Goal: Transaction & Acquisition: Subscribe to service/newsletter

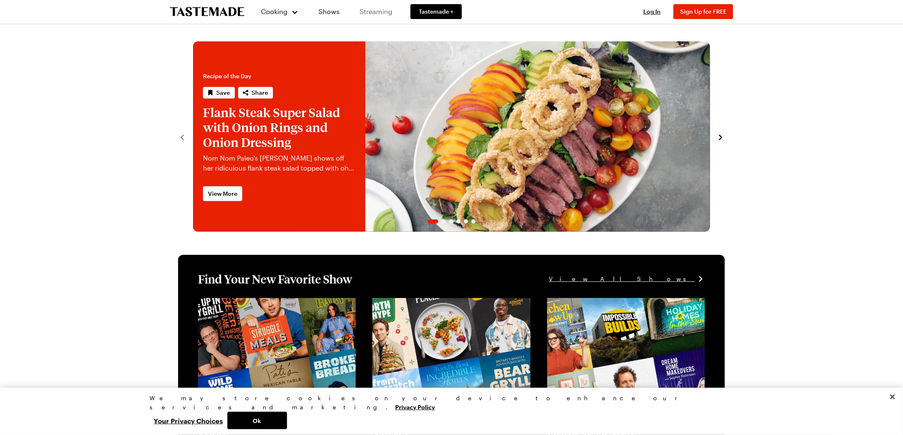
click at [357, 9] on link "Streaming" at bounding box center [375, 11] width 49 height 23
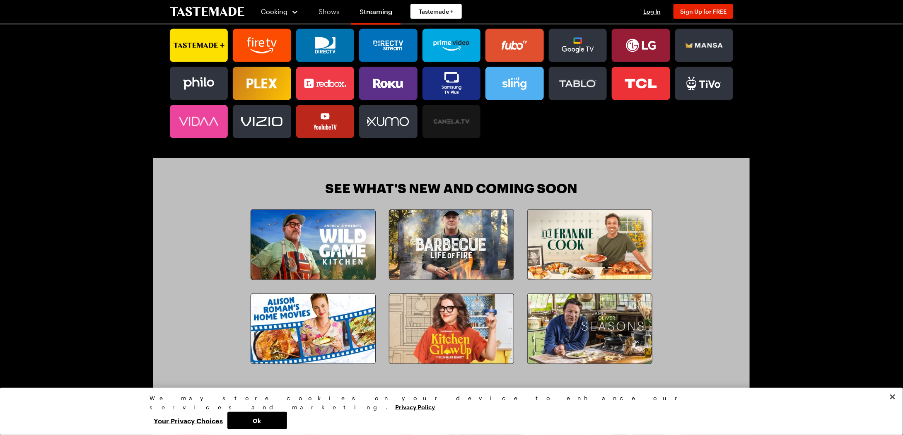
scroll to position [580, 0]
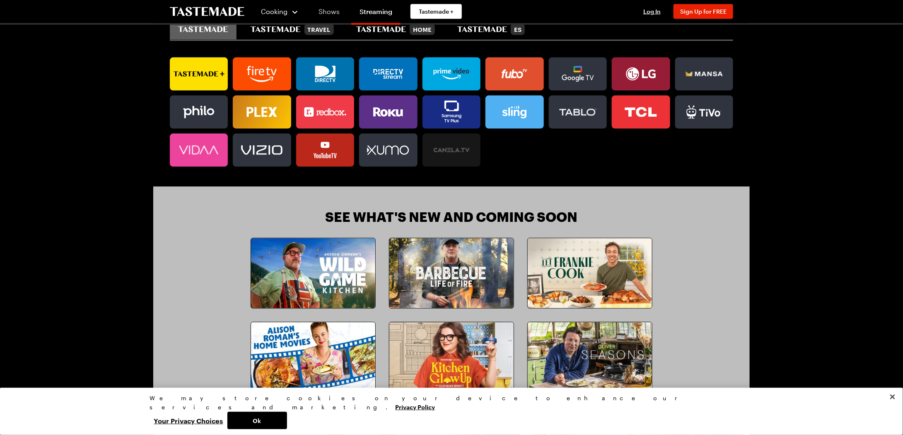
click at [320, 5] on link "Shows" at bounding box center [329, 11] width 38 height 23
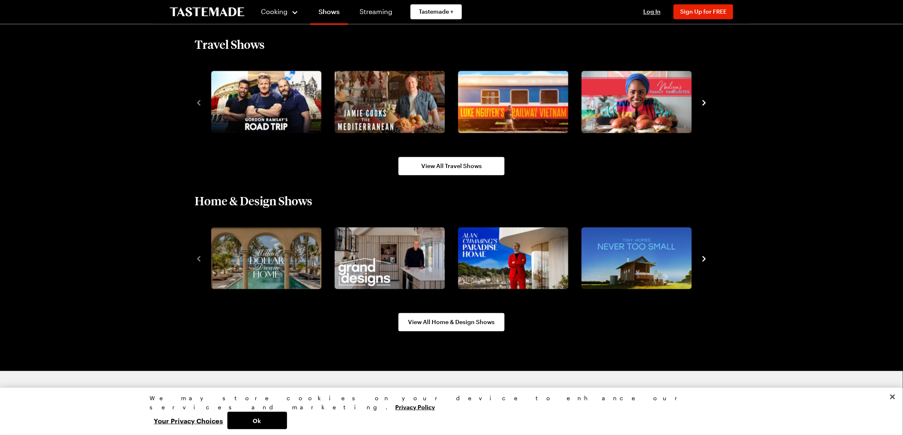
scroll to position [911, 0]
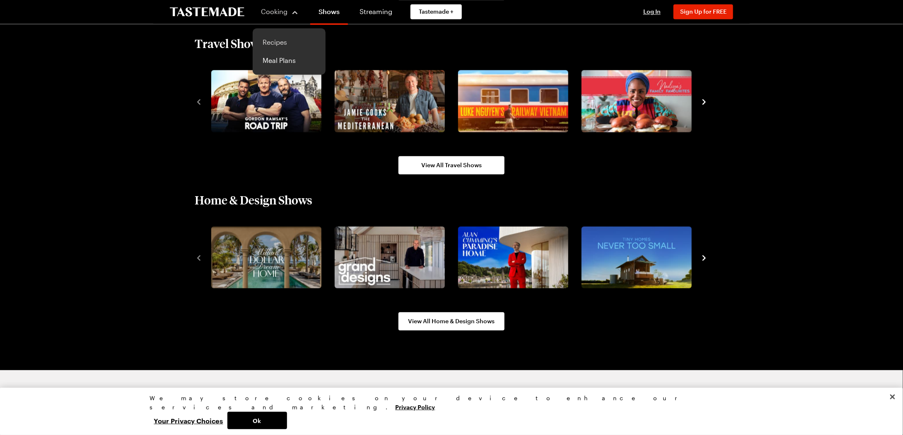
click at [274, 41] on link "Recipes" at bounding box center [289, 42] width 63 height 18
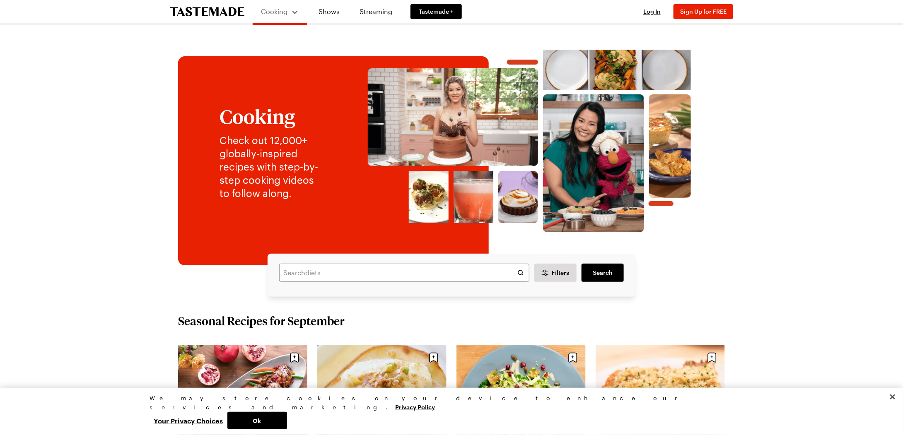
drag, startPoint x: 132, startPoint y: 202, endPoint x: 133, endPoint y: 192, distance: 10.5
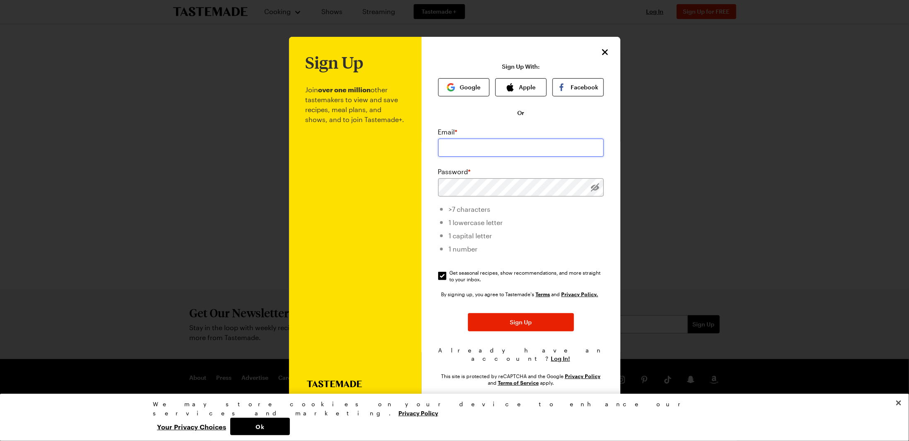
click at [475, 152] on input "email" at bounding box center [521, 148] width 166 height 18
type input "caudill1028@gmail.com"
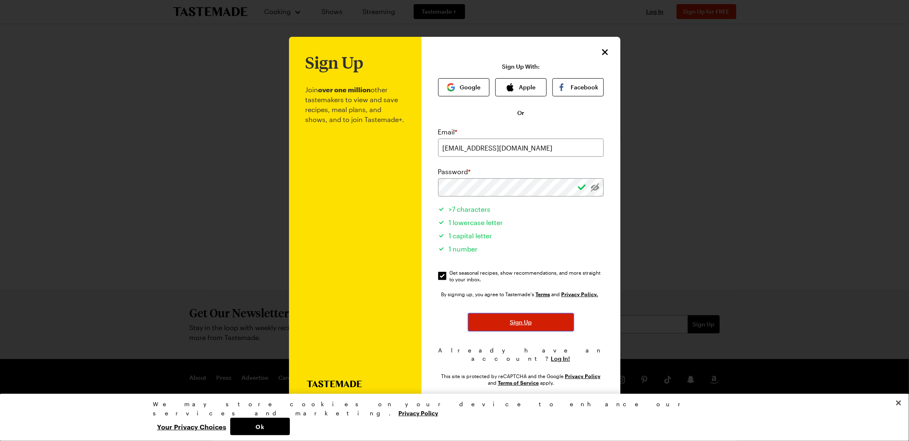
click at [531, 323] on span "Sign Up" at bounding box center [521, 322] width 22 height 8
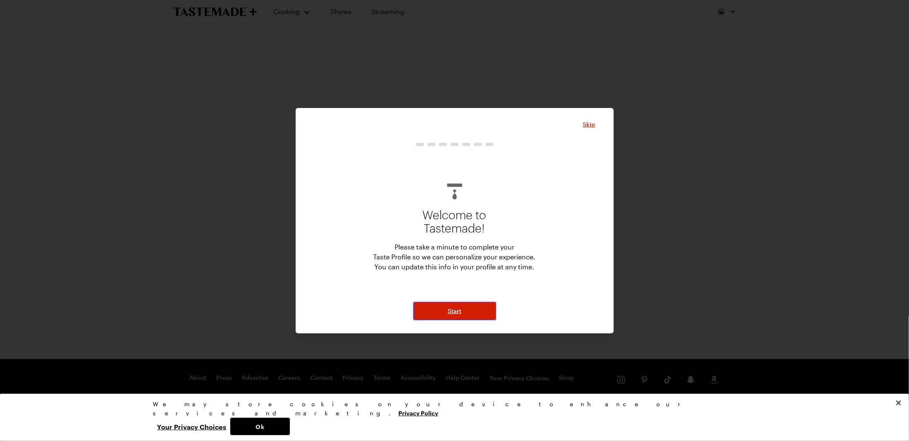
click at [484, 306] on button "Start" at bounding box center [454, 311] width 83 height 18
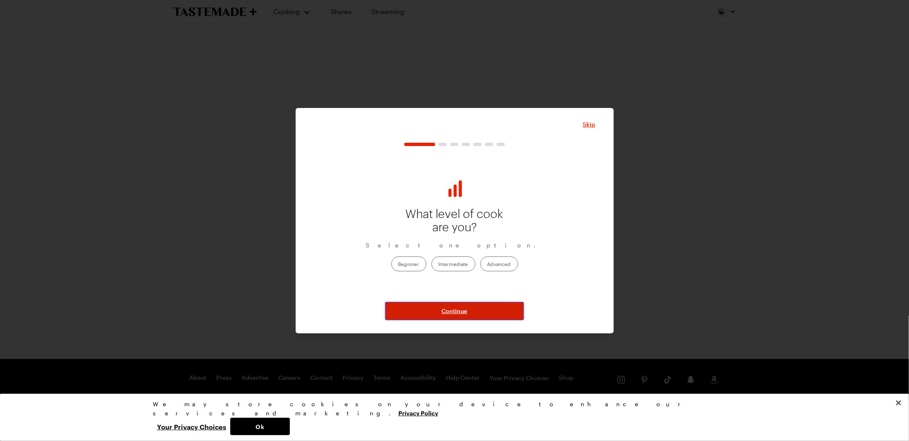
click at [479, 308] on button "Continue" at bounding box center [454, 311] width 139 height 18
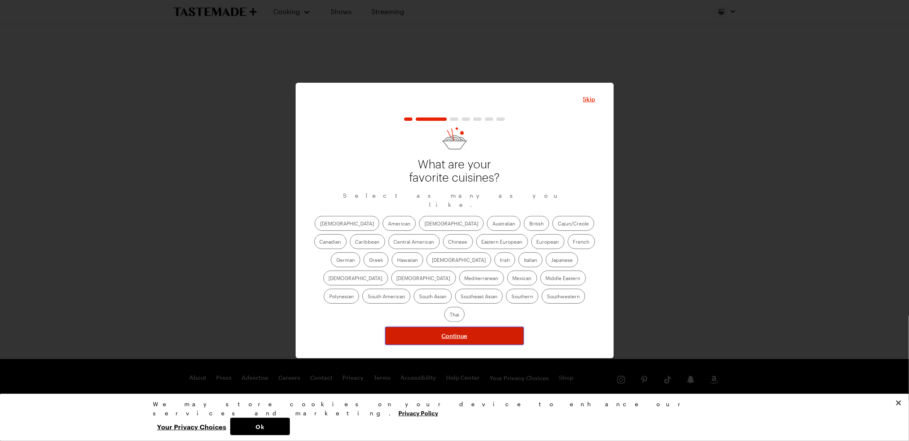
click at [471, 327] on button "Continue" at bounding box center [454, 336] width 139 height 18
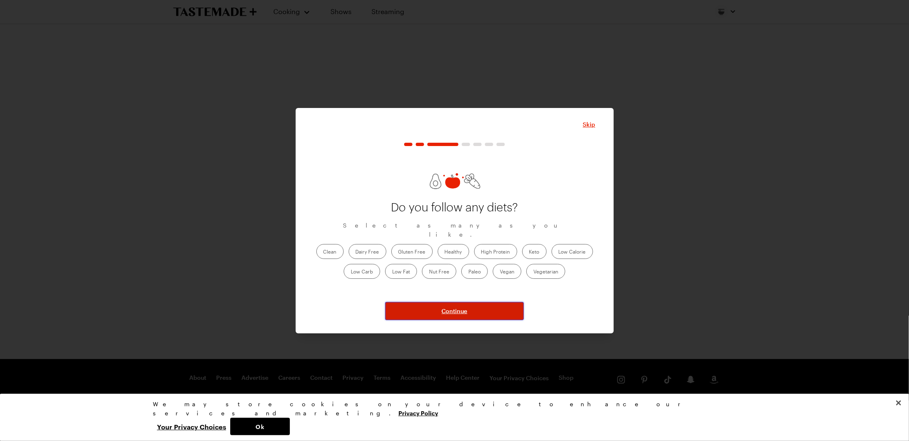
click at [481, 307] on button "Continue" at bounding box center [454, 311] width 139 height 18
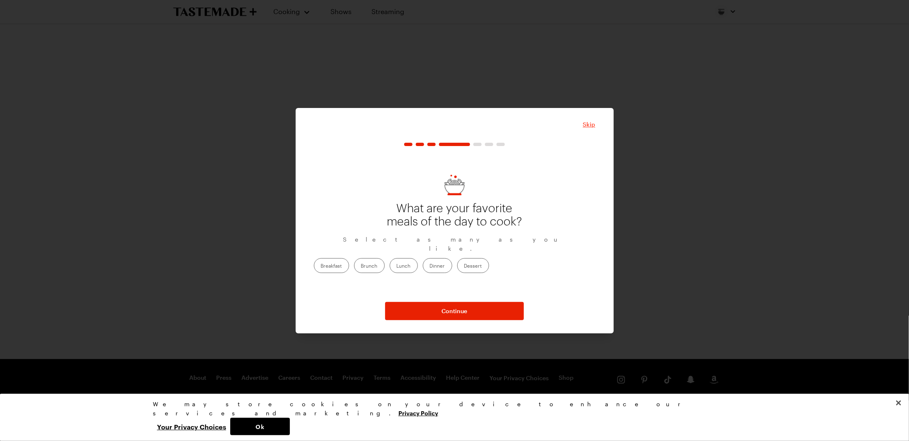
click at [592, 122] on span "Skip" at bounding box center [589, 124] width 12 height 8
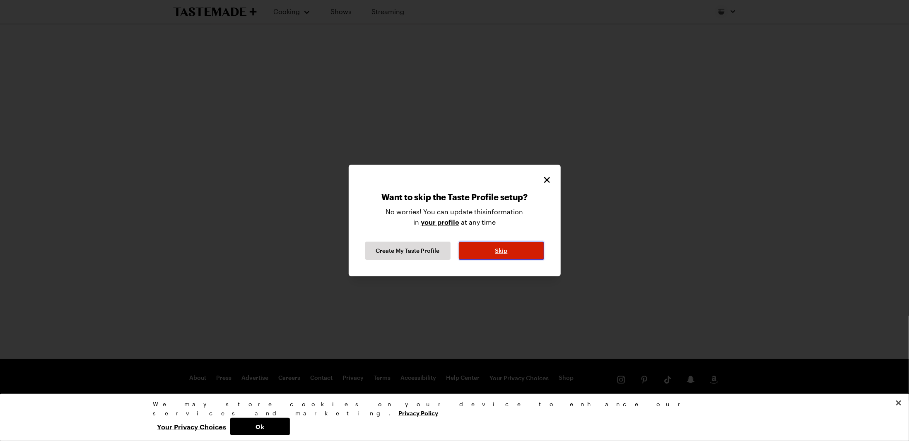
click at [511, 248] on button "Skip" at bounding box center [501, 251] width 85 height 18
